Goal: Task Accomplishment & Management: Manage account settings

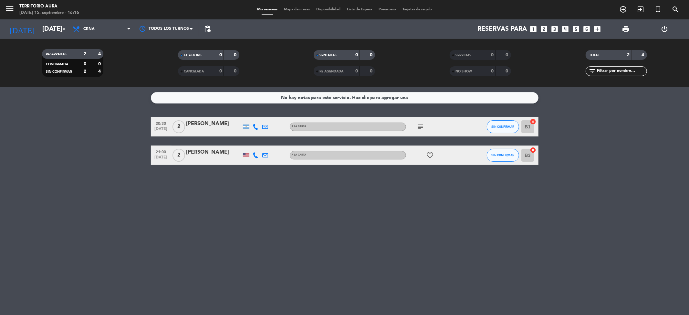
click at [420, 127] on icon "subject" at bounding box center [421, 127] width 8 height 8
click at [41, 29] on input "[DATE]" at bounding box center [80, 29] width 82 height 14
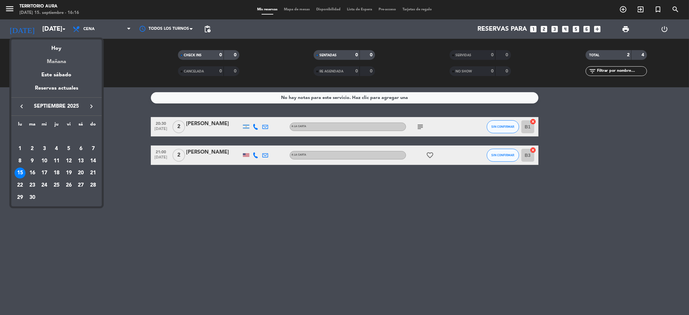
click at [61, 56] on div "Mañana" at bounding box center [56, 59] width 90 height 13
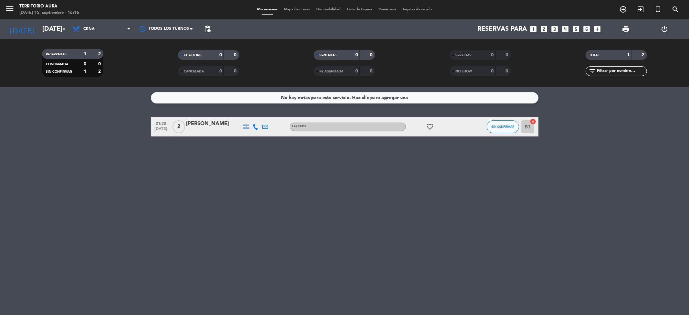
click at [433, 128] on icon "favorite_border" at bounding box center [431, 127] width 8 height 8
click at [47, 29] on input "[DATE]" at bounding box center [80, 29] width 82 height 14
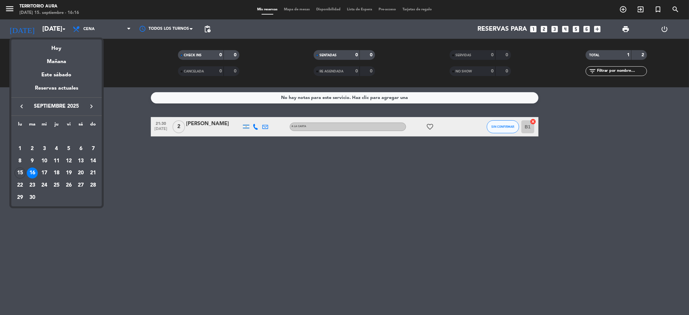
click at [44, 168] on div "17" at bounding box center [44, 172] width 11 height 11
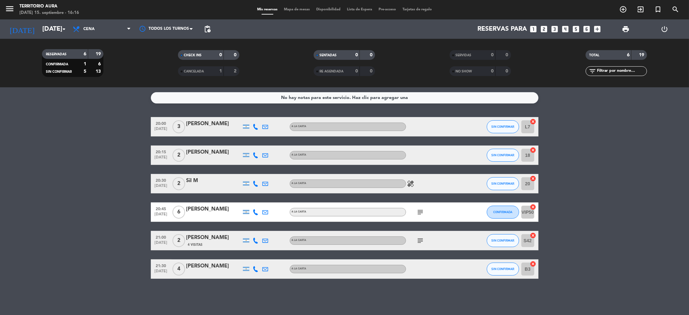
click at [45, 21] on div "[DATE] [DATE] arrow_drop_down" at bounding box center [37, 28] width 65 height 19
click at [51, 33] on input "[DATE]" at bounding box center [80, 29] width 82 height 14
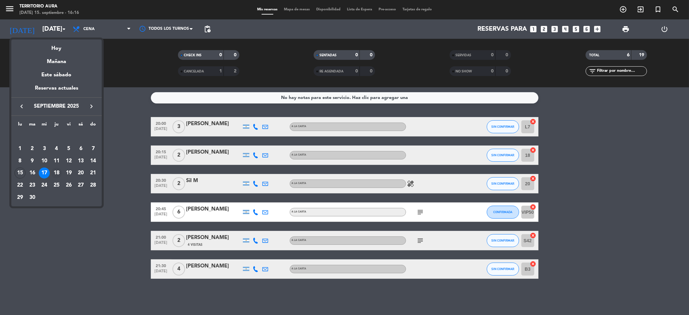
click at [57, 175] on div "18" at bounding box center [56, 172] width 11 height 11
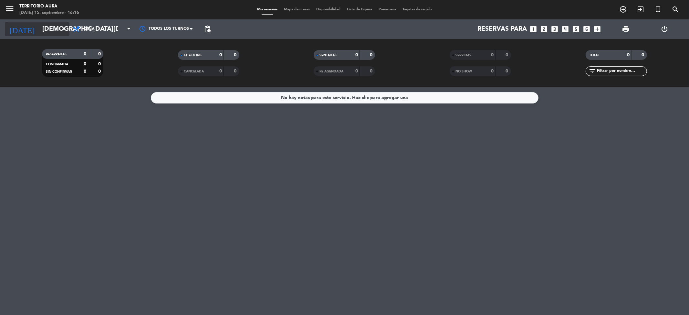
click at [43, 24] on input "[DEMOGRAPHIC_DATA][DATE]" at bounding box center [80, 29] width 82 height 14
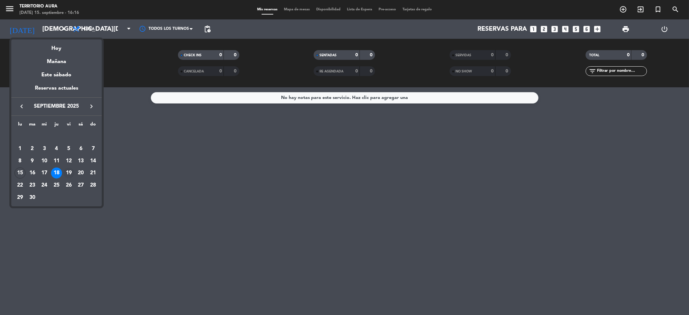
click at [66, 168] on div "19" at bounding box center [68, 172] width 11 height 11
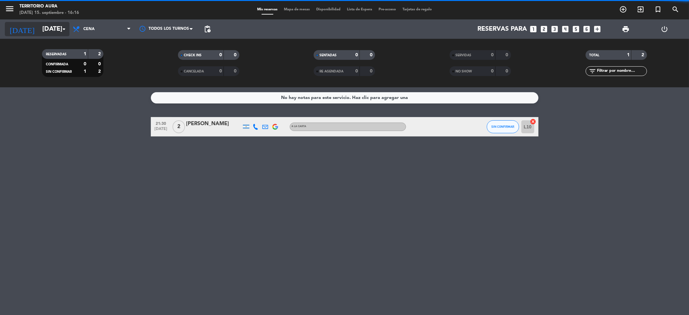
click at [60, 28] on icon "arrow_drop_down" at bounding box center [64, 29] width 8 height 8
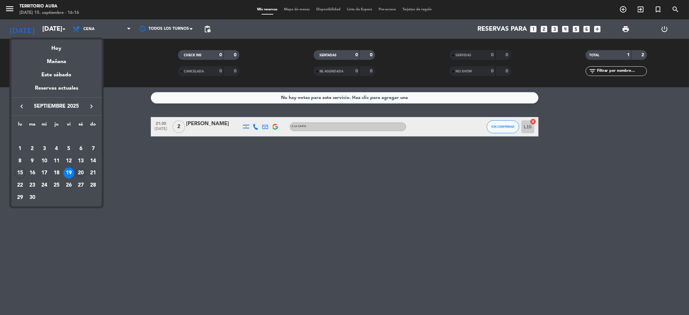
click at [83, 173] on div "20" at bounding box center [80, 172] width 11 height 11
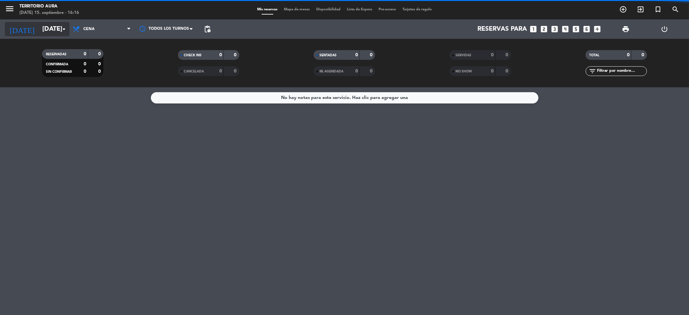
click at [51, 25] on input "[DATE]" at bounding box center [80, 29] width 82 height 14
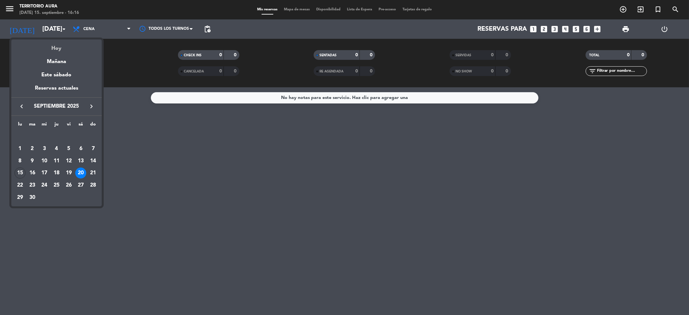
click at [61, 41] on div "Hoy" at bounding box center [56, 45] width 90 height 13
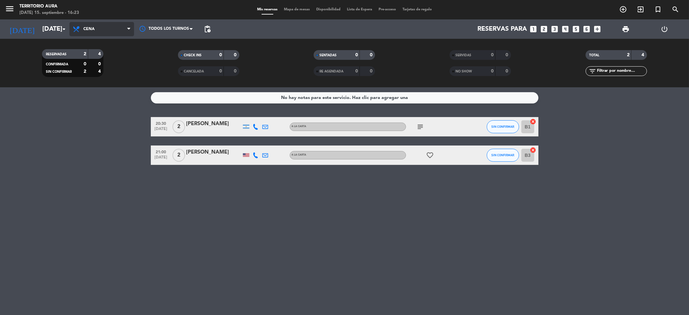
click at [93, 30] on span "Cena" at bounding box center [88, 29] width 11 height 5
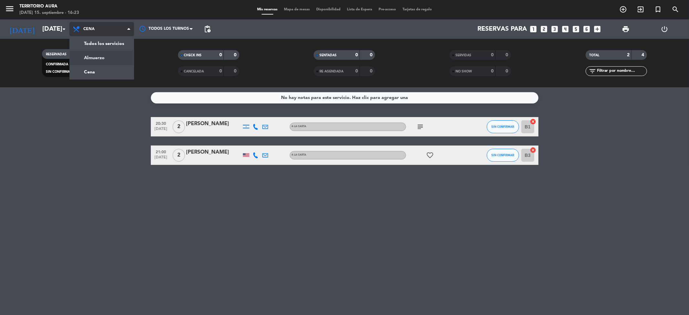
click at [100, 58] on div "menu TERRITORIO AURA [DATE] 15. septiembre - 16:23 Mis reservas Mapa de mesas D…" at bounding box center [344, 43] width 689 height 87
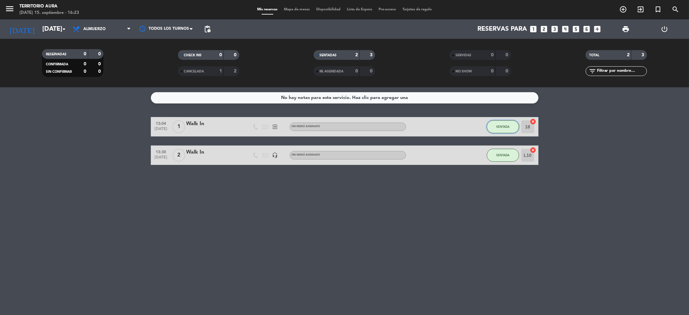
click at [492, 129] on button "SENTADA" at bounding box center [503, 126] width 32 height 13
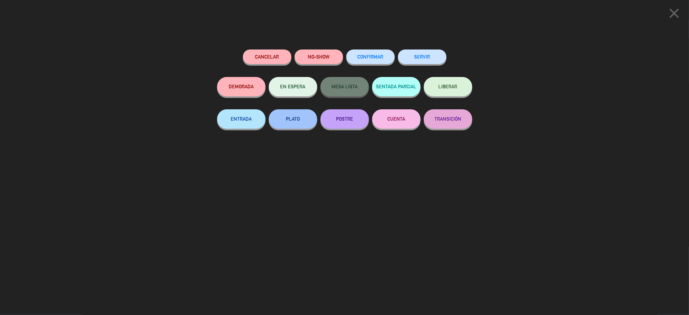
click at [426, 55] on button "SERVIR" at bounding box center [422, 56] width 48 height 15
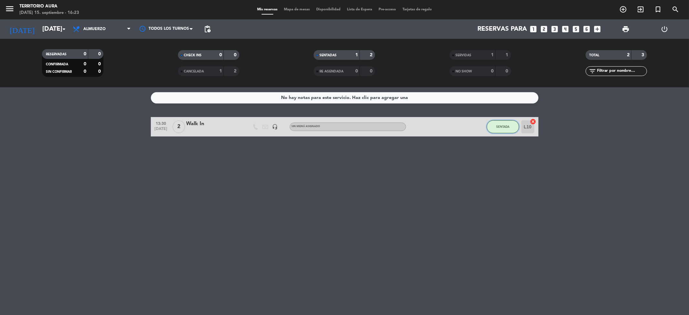
click at [502, 122] on button "SENTADA" at bounding box center [503, 126] width 32 height 13
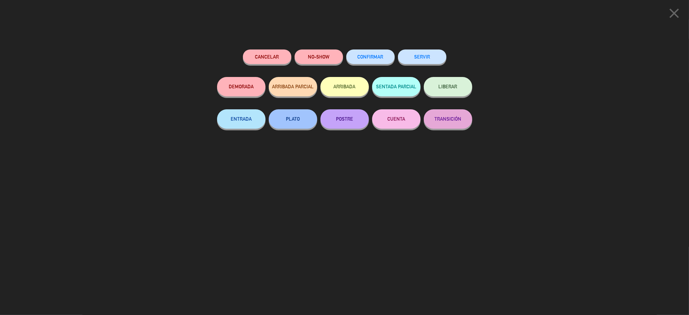
click at [422, 59] on button "SERVIR" at bounding box center [422, 56] width 48 height 15
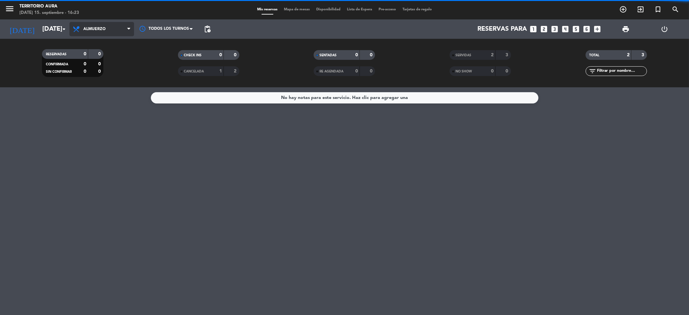
click at [101, 25] on span "Almuerzo" at bounding box center [101, 29] width 65 height 14
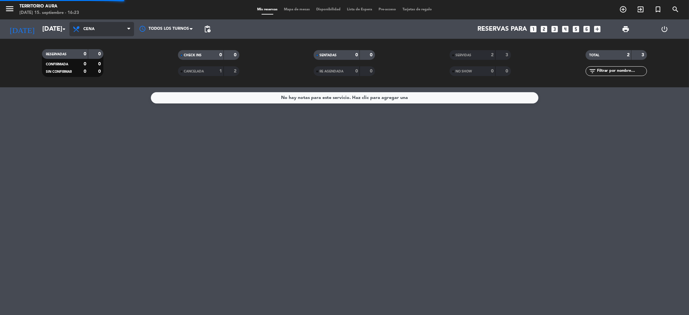
click at [101, 74] on div "menu TERRITORIO AURA [DATE] 15. septiembre - 16:23 Mis reservas Mapa de mesas D…" at bounding box center [344, 43] width 689 height 87
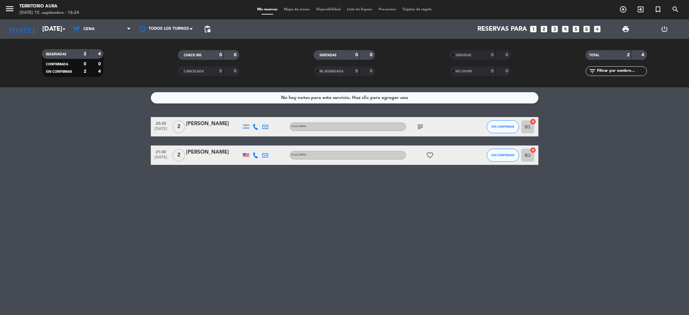
click at [109, 234] on div "No hay notas para este servicio. Haz clic para agregar una 20:30 [DATE] 2 [PERS…" at bounding box center [344, 201] width 689 height 228
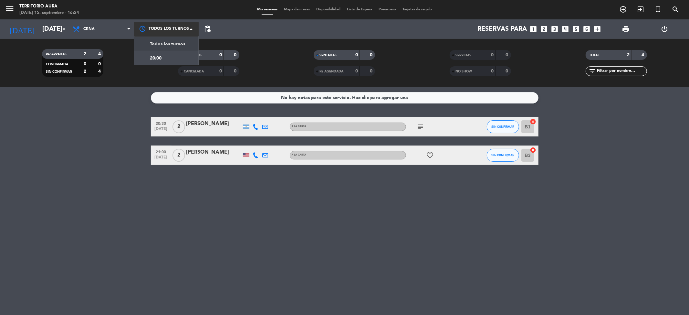
click at [140, 31] on div at bounding box center [166, 29] width 65 height 15
click at [100, 162] on bookings-row "20:30 [DATE] 2 [PERSON_NAME] A LA CARTA subject SIN CONFIRMAR B1 cancel 21:00 […" at bounding box center [344, 141] width 689 height 48
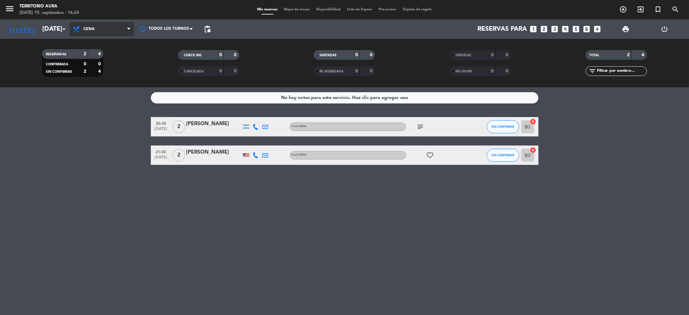
click at [101, 25] on span "Cena" at bounding box center [101, 29] width 65 height 14
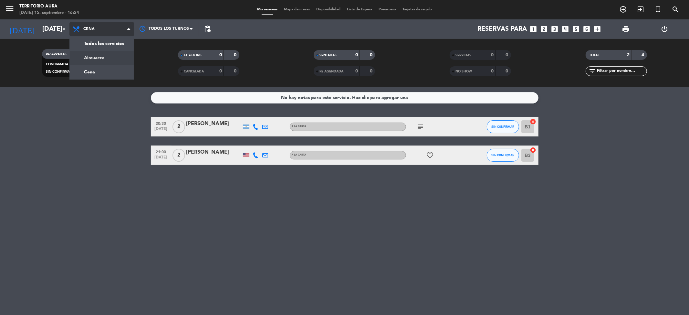
click at [100, 53] on div "menu TERRITORIO AURA [DATE] 15. septiembre - 16:24 Mis reservas Mapa de mesas D…" at bounding box center [344, 43] width 689 height 87
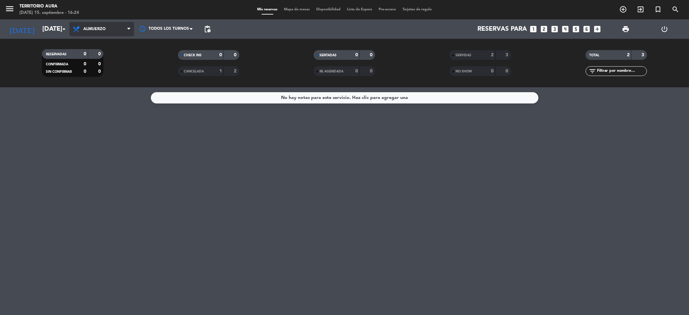
click at [106, 35] on span "Almuerzo" at bounding box center [101, 29] width 65 height 14
click at [101, 70] on div "menu TERRITORIO AURA [DATE] 15. septiembre - 16:24 Mis reservas Mapa de mesas D…" at bounding box center [344, 43] width 689 height 87
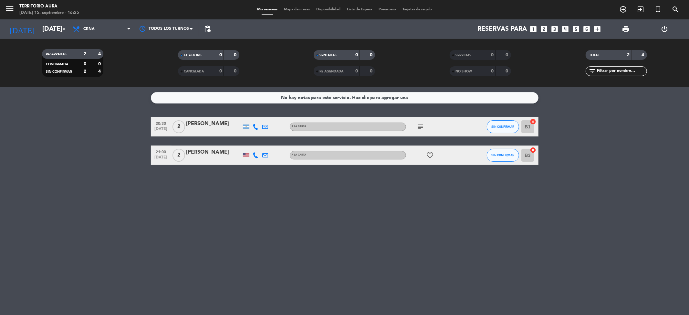
click at [38, 213] on div "No hay notas para este servicio. Haz clic para agregar una 20:30 [DATE] 2 [PERS…" at bounding box center [344, 201] width 689 height 228
click at [110, 21] on div "Todos los servicios Almuerzo Cena Cena Todos los servicios Almuerzo Cena" at bounding box center [101, 28] width 65 height 19
click at [112, 24] on span "Cena" at bounding box center [101, 29] width 65 height 14
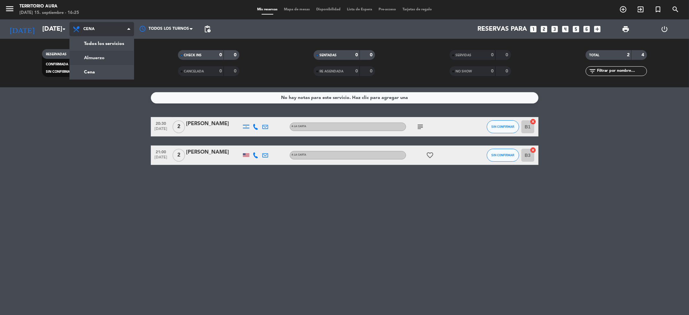
click at [111, 54] on div "menu TERRITORIO AURA [DATE] 15. septiembre - 16:25 Mis reservas Mapa de mesas D…" at bounding box center [344, 43] width 689 height 87
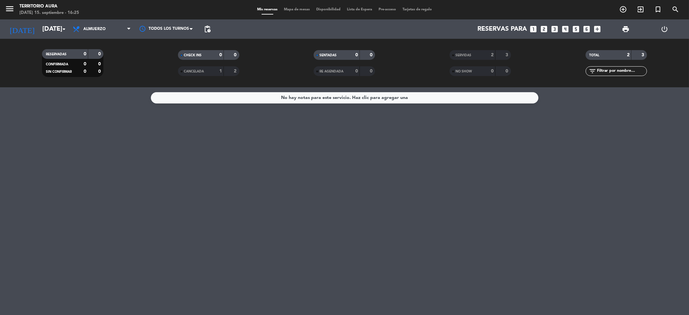
click at [108, 33] on span "Almuerzo" at bounding box center [101, 29] width 65 height 14
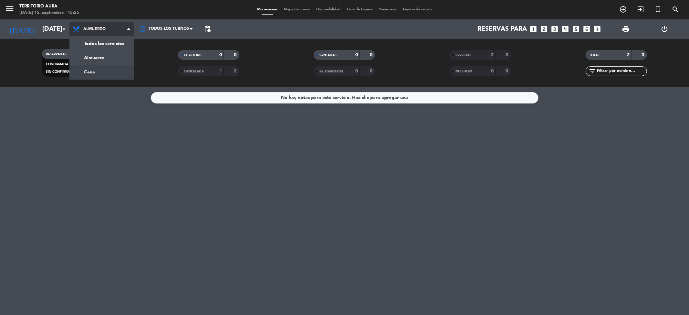
click at [103, 68] on div "menu TERRITORIO AURA [DATE] 15. septiembre - 16:25 Mis reservas Mapa de mesas D…" at bounding box center [344, 43] width 689 height 87
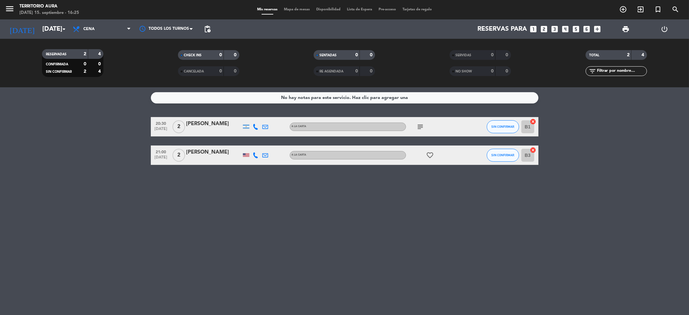
click at [124, 250] on div "No hay notas para este servicio. Haz clic para agregar una 20:30 [DATE] 2 [PERS…" at bounding box center [344, 201] width 689 height 228
click at [420, 126] on icon "subject" at bounding box center [421, 127] width 8 height 8
click at [51, 27] on input "[DATE]" at bounding box center [80, 29] width 82 height 14
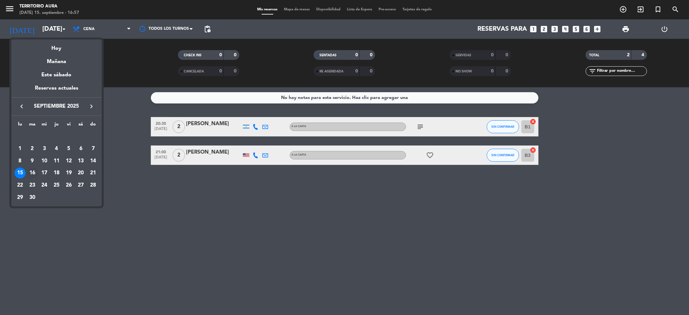
click at [29, 172] on div "16" at bounding box center [32, 172] width 11 height 11
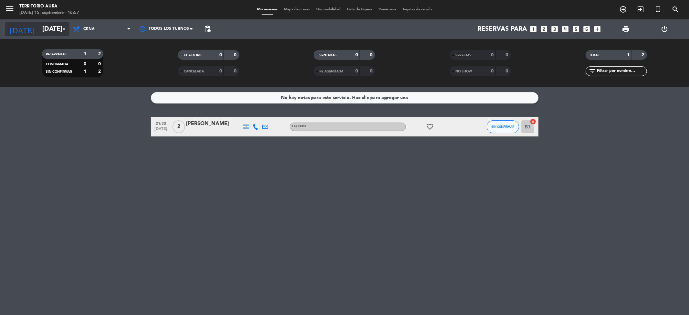
click at [52, 28] on input "[DATE]" at bounding box center [80, 29] width 82 height 14
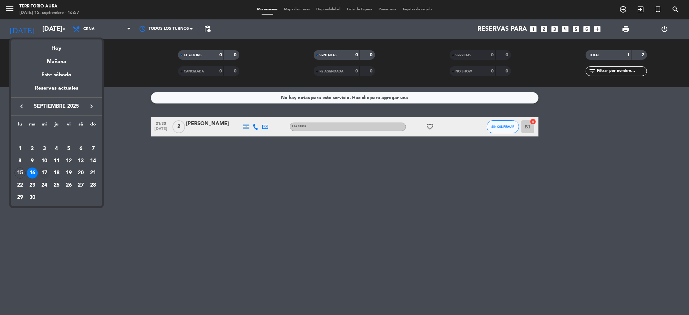
click at [42, 169] on div "17" at bounding box center [44, 172] width 11 height 11
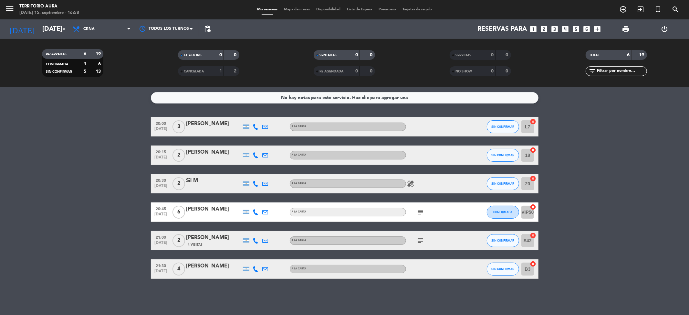
click at [423, 212] on icon "subject" at bounding box center [421, 212] width 8 height 8
click at [420, 242] on icon "subject" at bounding box center [421, 241] width 8 height 8
click at [49, 30] on input "[DATE]" at bounding box center [80, 29] width 82 height 14
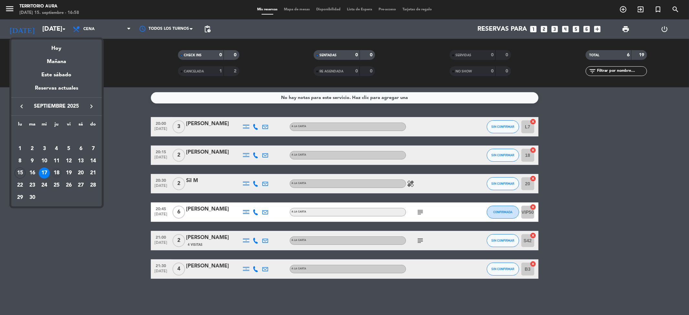
click at [56, 172] on div "18" at bounding box center [56, 172] width 11 height 11
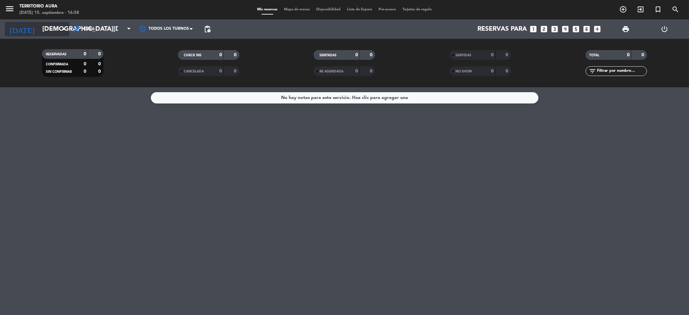
click at [61, 25] on icon "arrow_drop_down" at bounding box center [64, 29] width 8 height 8
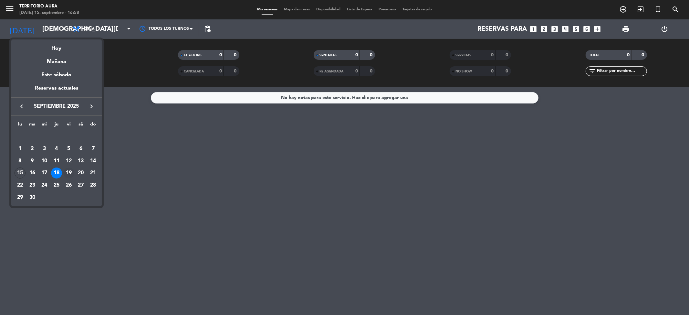
click at [70, 173] on div "19" at bounding box center [68, 172] width 11 height 11
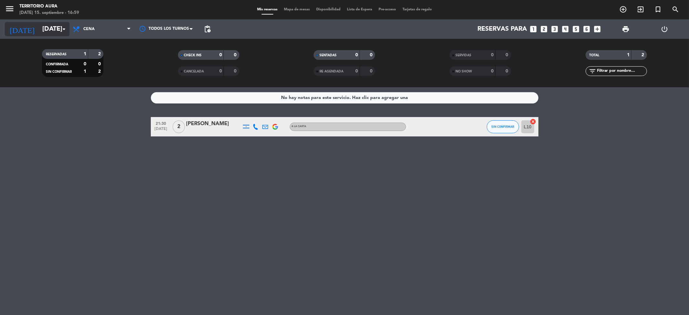
click at [51, 26] on input "[DATE]" at bounding box center [80, 29] width 82 height 14
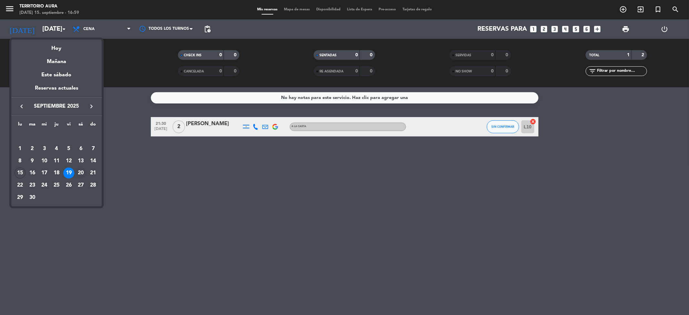
click at [78, 175] on div "20" at bounding box center [80, 172] width 11 height 11
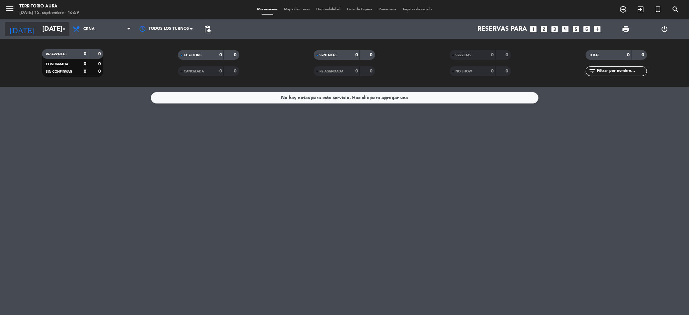
click at [40, 25] on input "[DATE]" at bounding box center [80, 29] width 82 height 14
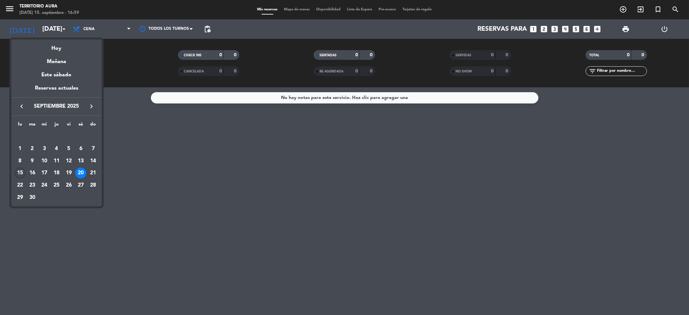
click at [18, 173] on div "15" at bounding box center [20, 172] width 11 height 11
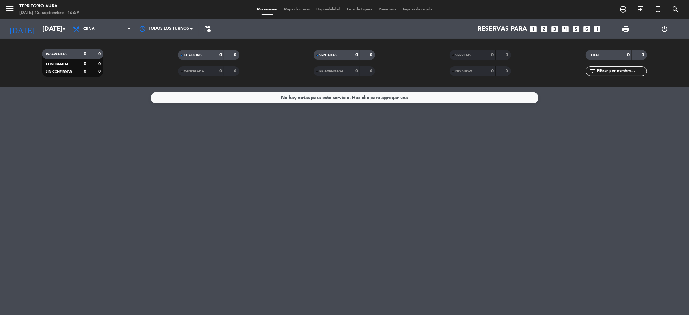
type input "[DATE]"
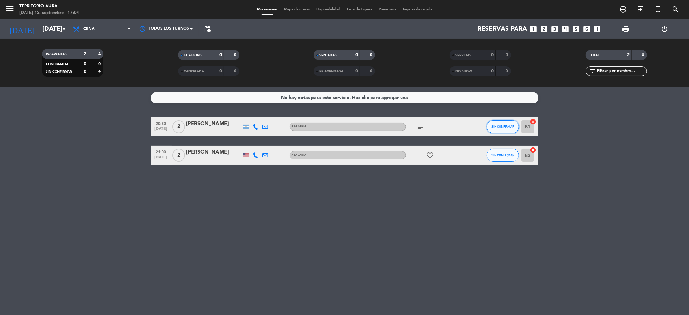
click at [503, 126] on span "SIN CONFIRMAR" at bounding box center [503, 127] width 23 height 4
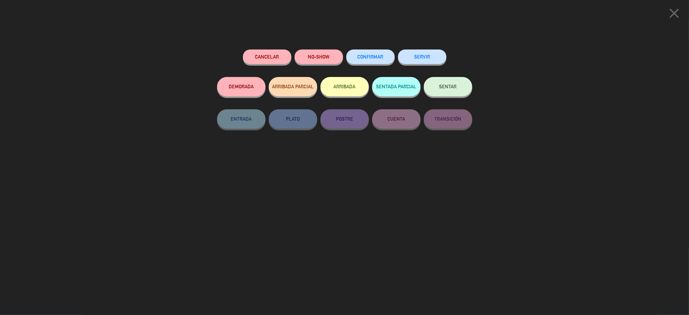
click at [362, 55] on span "CONFIRMAR" at bounding box center [371, 56] width 26 height 5
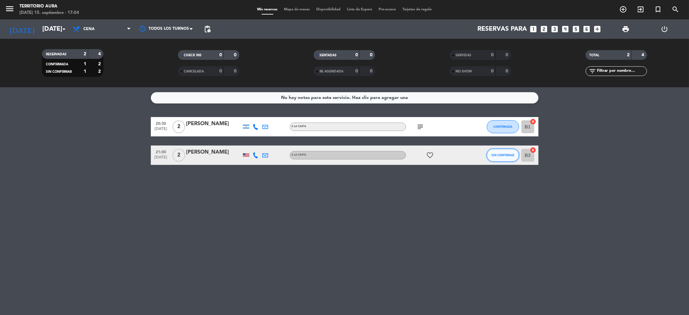
click at [508, 156] on span "SIN CONFIRMAR" at bounding box center [503, 155] width 23 height 4
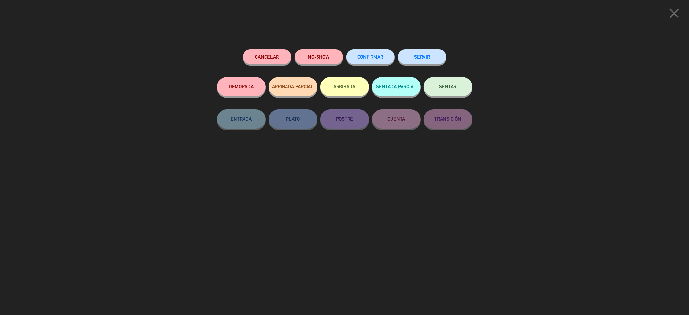
click at [380, 58] on span "CONFIRMAR" at bounding box center [371, 56] width 26 height 5
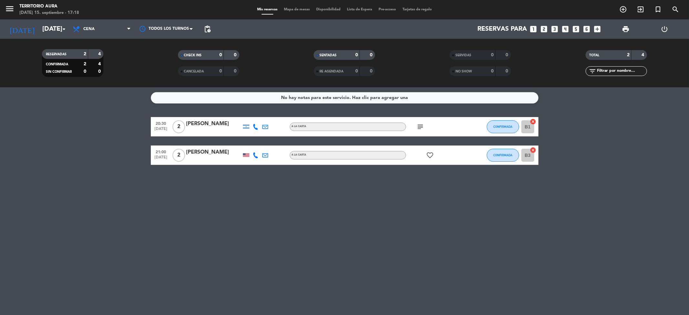
click at [291, 225] on div "No hay notas para este servicio. Haz clic para agregar una 20:30 [DATE] 2 [PERS…" at bounding box center [344, 201] width 689 height 228
click at [423, 125] on icon "subject" at bounding box center [421, 127] width 8 height 8
click at [428, 156] on icon "favorite_border" at bounding box center [431, 155] width 8 height 8
click at [421, 126] on icon "subject" at bounding box center [421, 127] width 8 height 8
click at [442, 186] on div "No hay notas para este servicio. Haz clic para agregar una 20:30 [DATE] 2 [PERS…" at bounding box center [344, 201] width 689 height 228
